Goal: Information Seeking & Learning: Check status

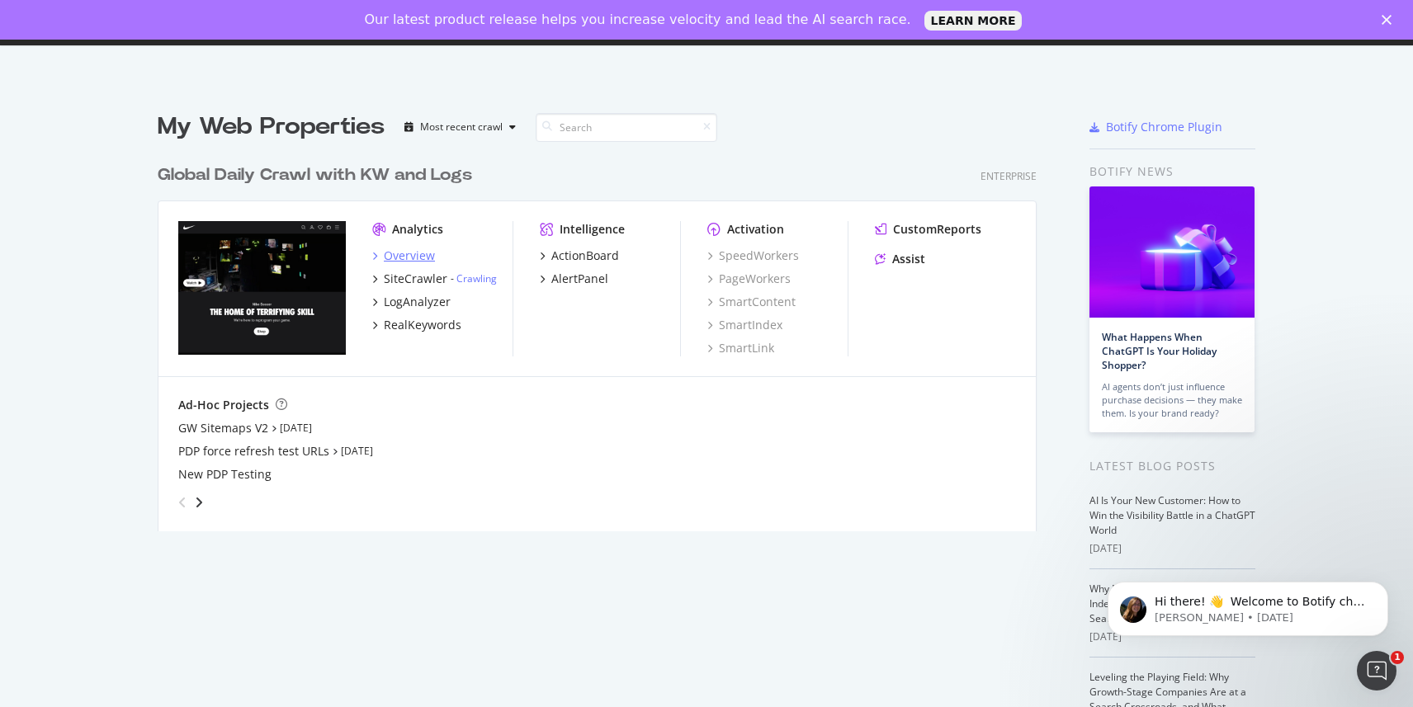
click at [376, 256] on icon "grid" at bounding box center [374, 256] width 5 height 8
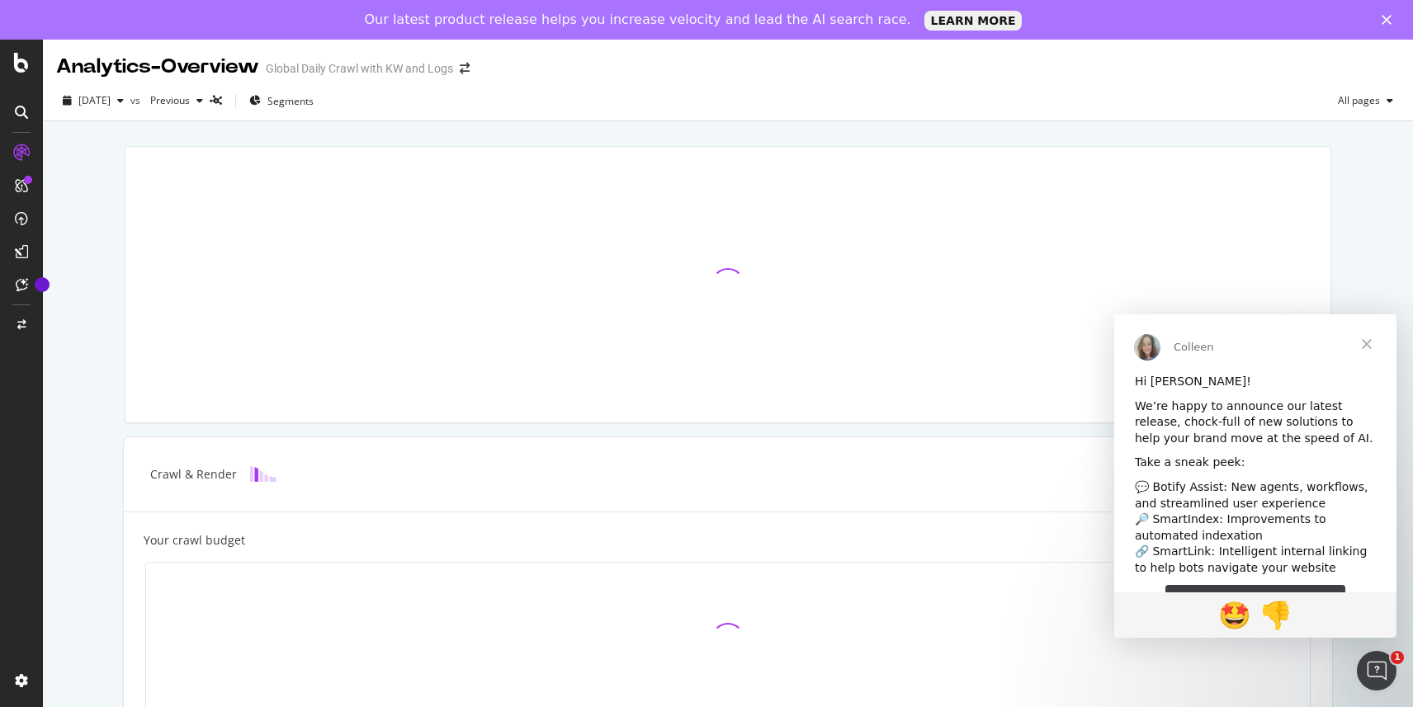
click at [1367, 347] on span "Close" at bounding box center [1366, 343] width 59 height 59
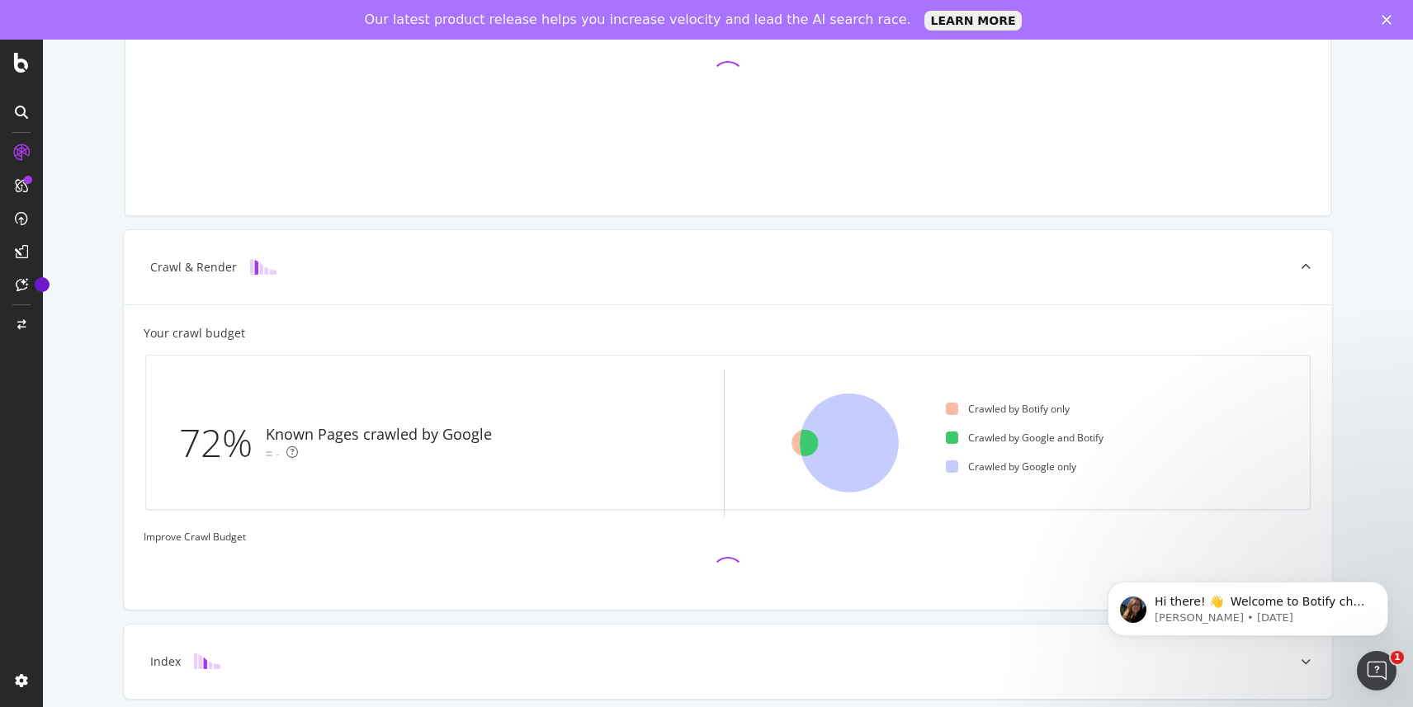
scroll to position [208, 0]
click at [1045, 442] on div "Crawled by Google and Botify" at bounding box center [1025, 437] width 158 height 14
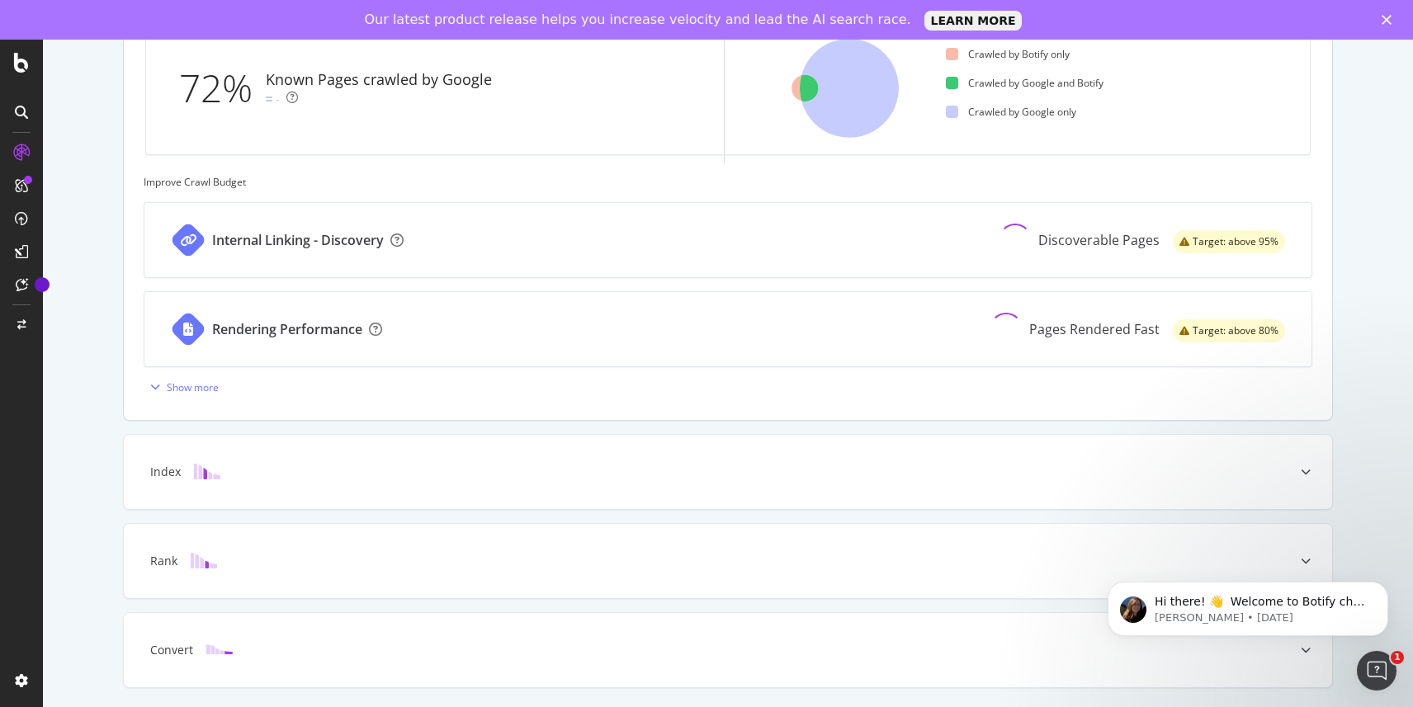
scroll to position [574, 0]
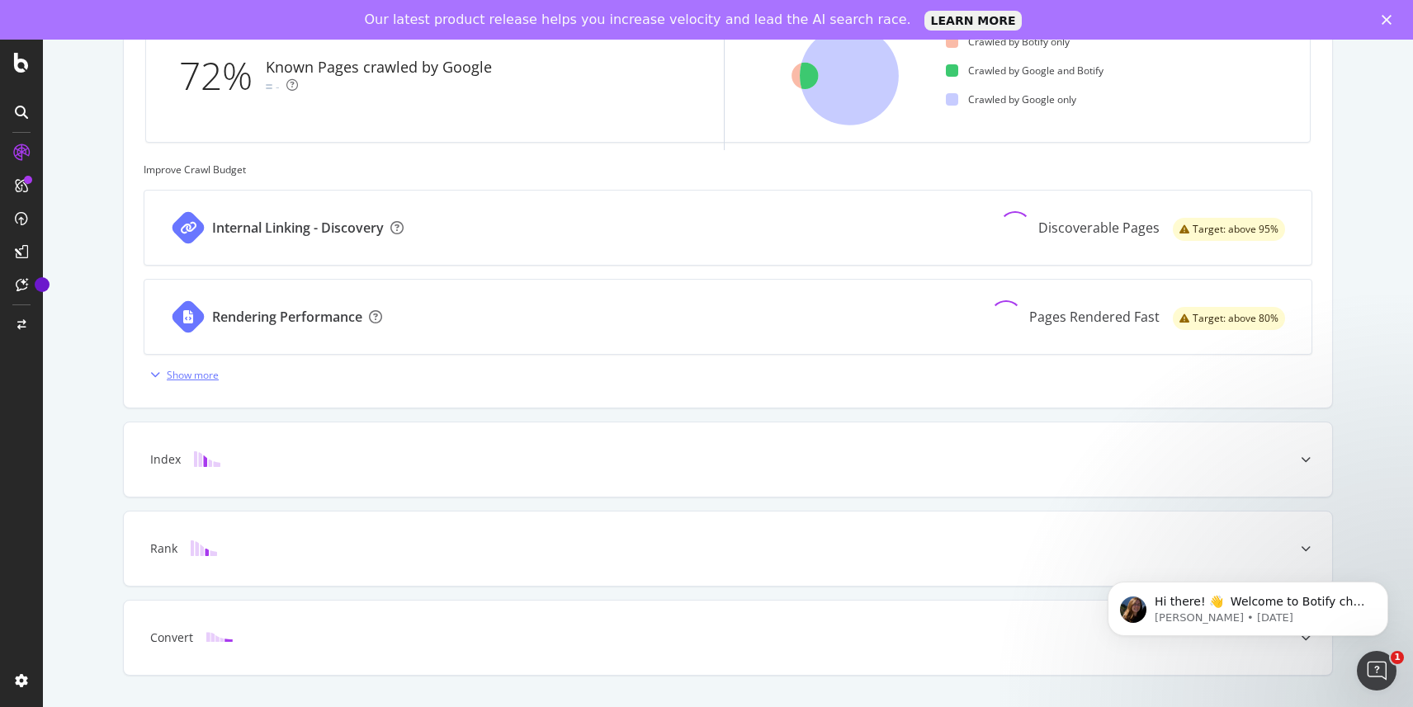
click at [200, 373] on div "Show more" at bounding box center [193, 375] width 52 height 14
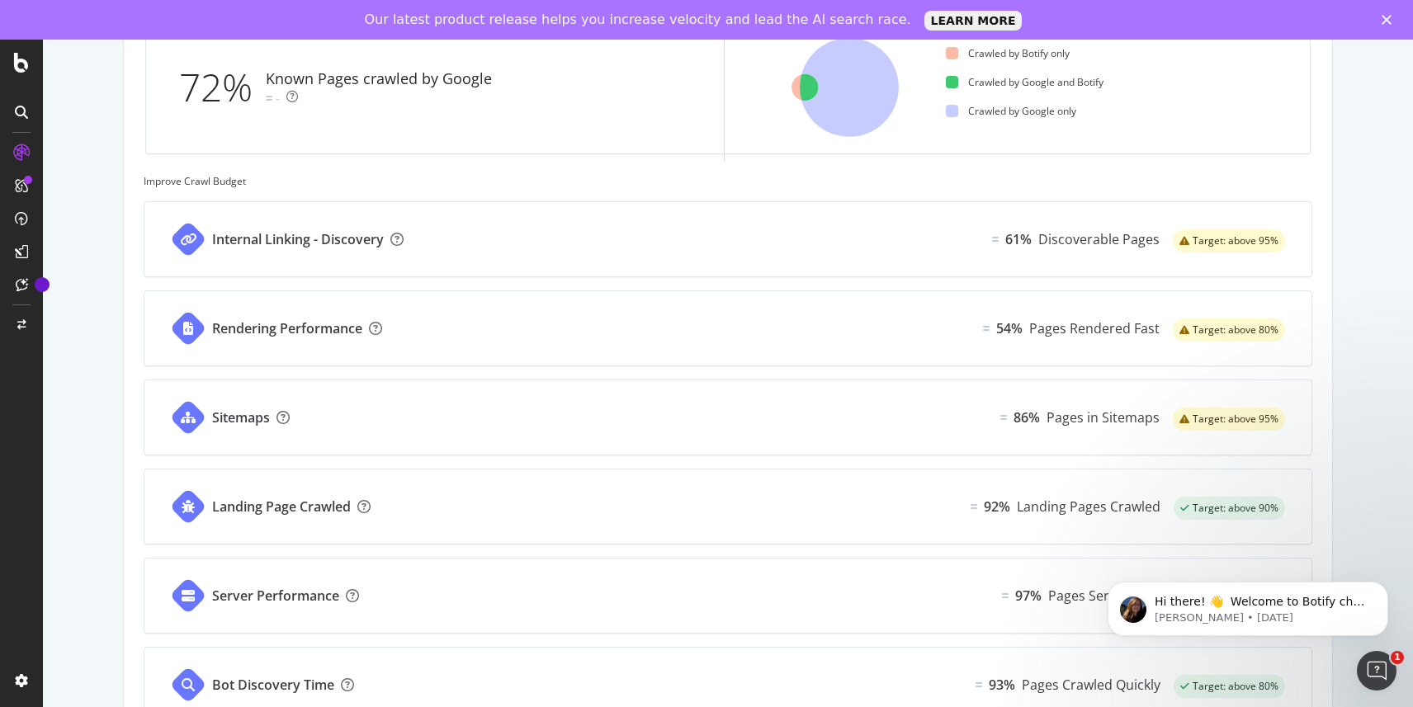
scroll to position [584, 0]
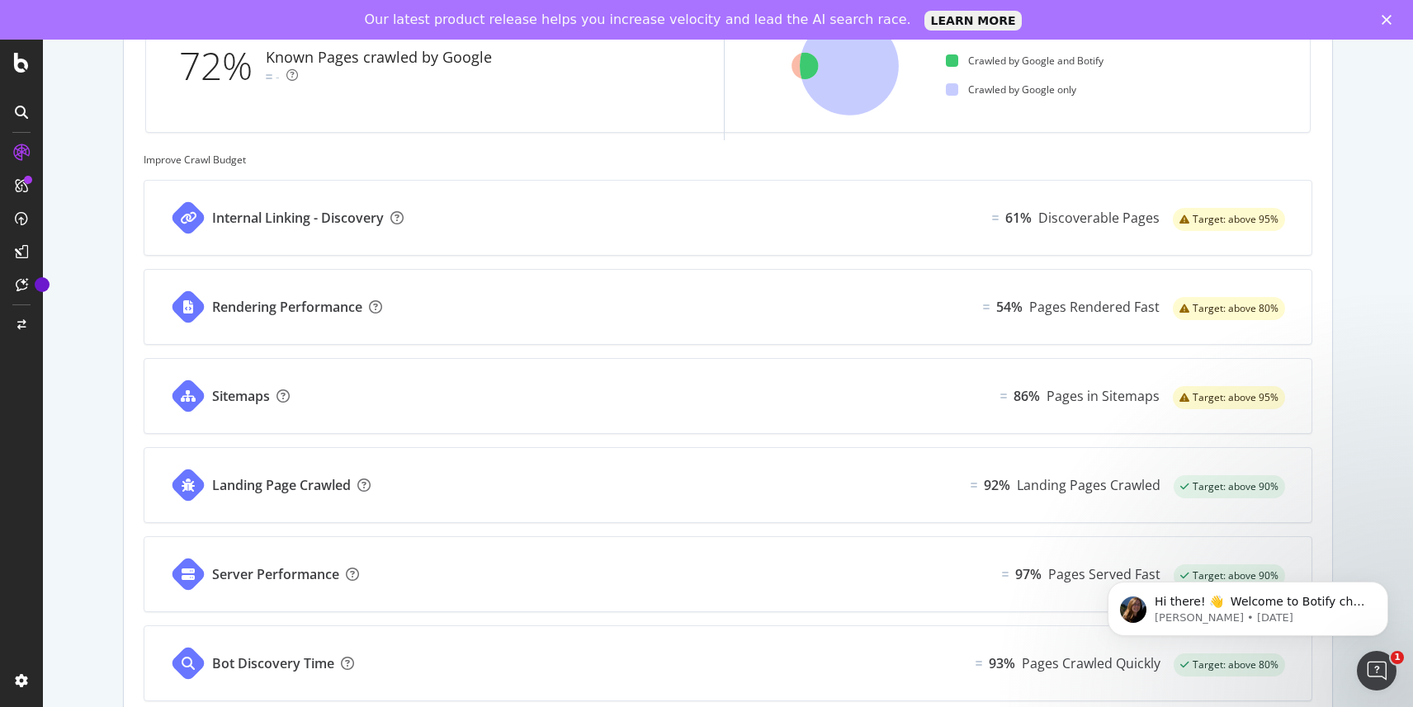
click at [395, 491] on div "Landing Page Crawled 92% Landing Pages Crawled Target: above 90%" at bounding box center [727, 485] width 1167 height 74
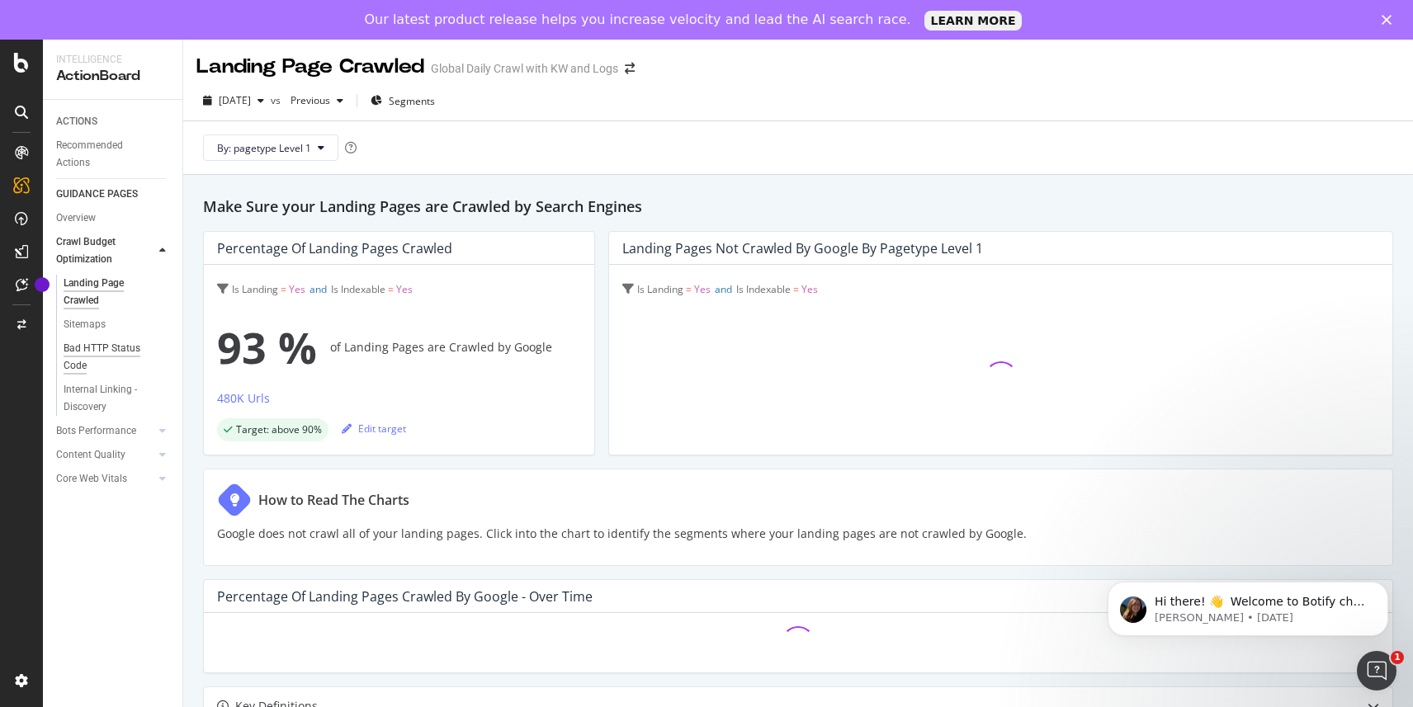
click at [81, 349] on div "Bad HTTP Status Code" at bounding box center [110, 357] width 92 height 35
